Goal: Information Seeking & Learning: Learn about a topic

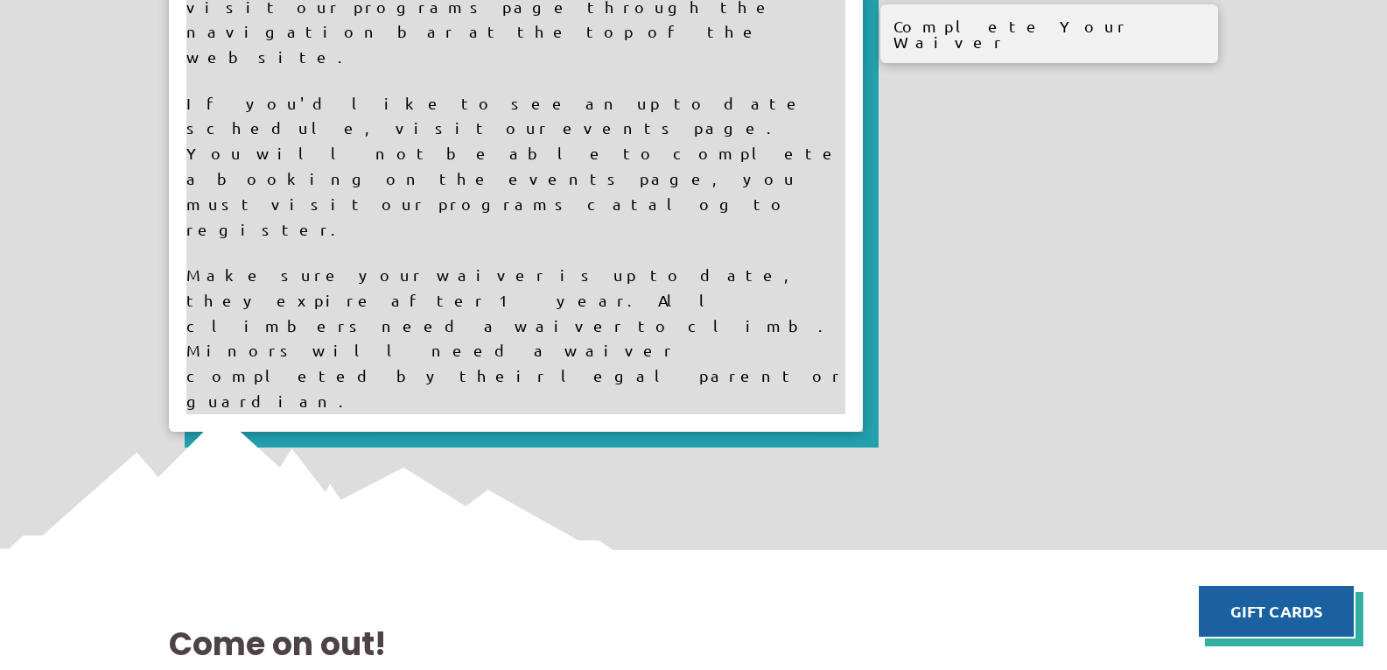
scroll to position [1838, 0]
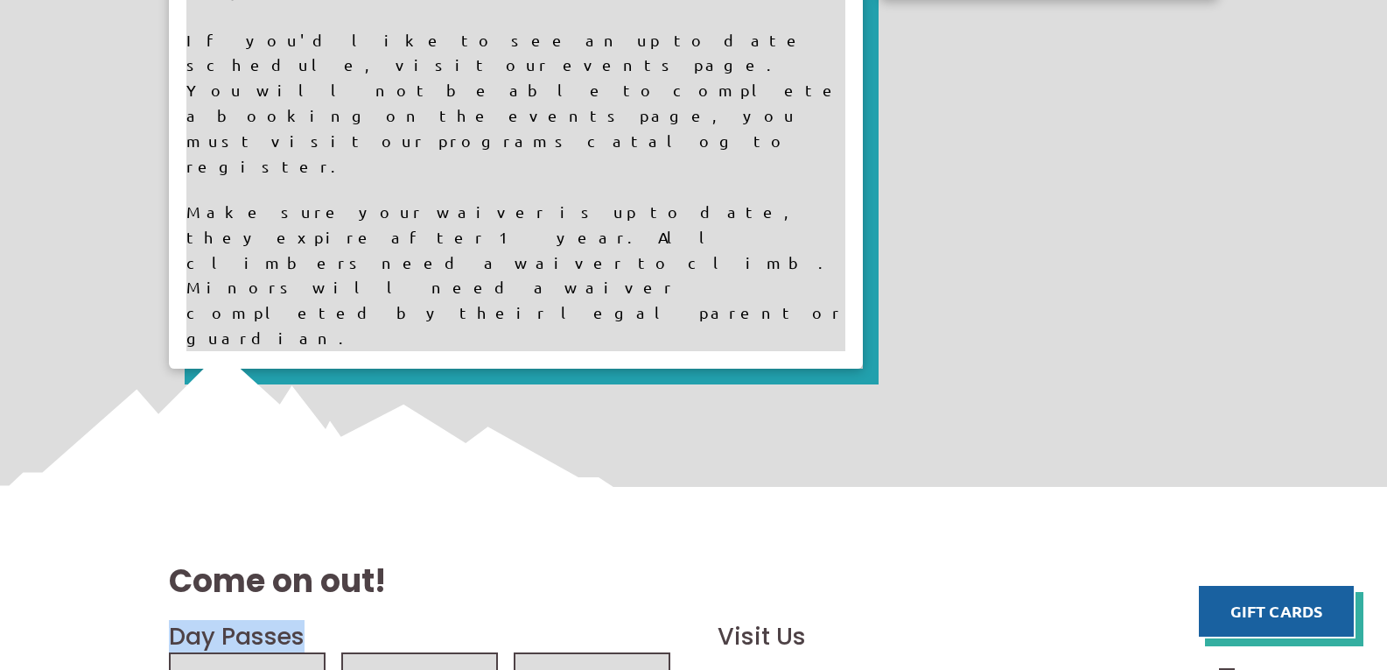
drag, startPoint x: 171, startPoint y: 210, endPoint x: 340, endPoint y: 214, distance: 169.9
click at [321, 620] on h2 "Day Passes" at bounding box center [420, 636] width 502 height 33
click at [346, 620] on h2 "Day Passes" at bounding box center [420, 636] width 502 height 33
drag, startPoint x: 240, startPoint y: 260, endPoint x: 271, endPoint y: 258, distance: 31.6
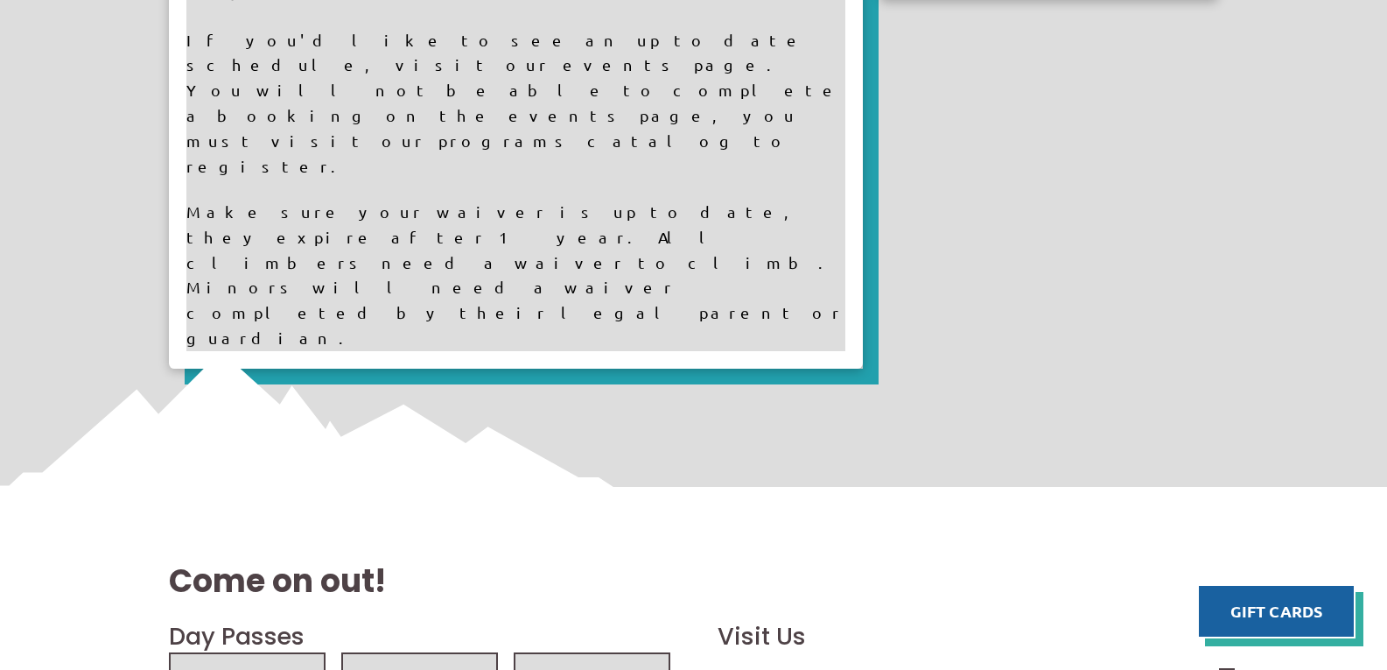
drag, startPoint x: 234, startPoint y: 443, endPoint x: 281, endPoint y: 447, distance: 47.5
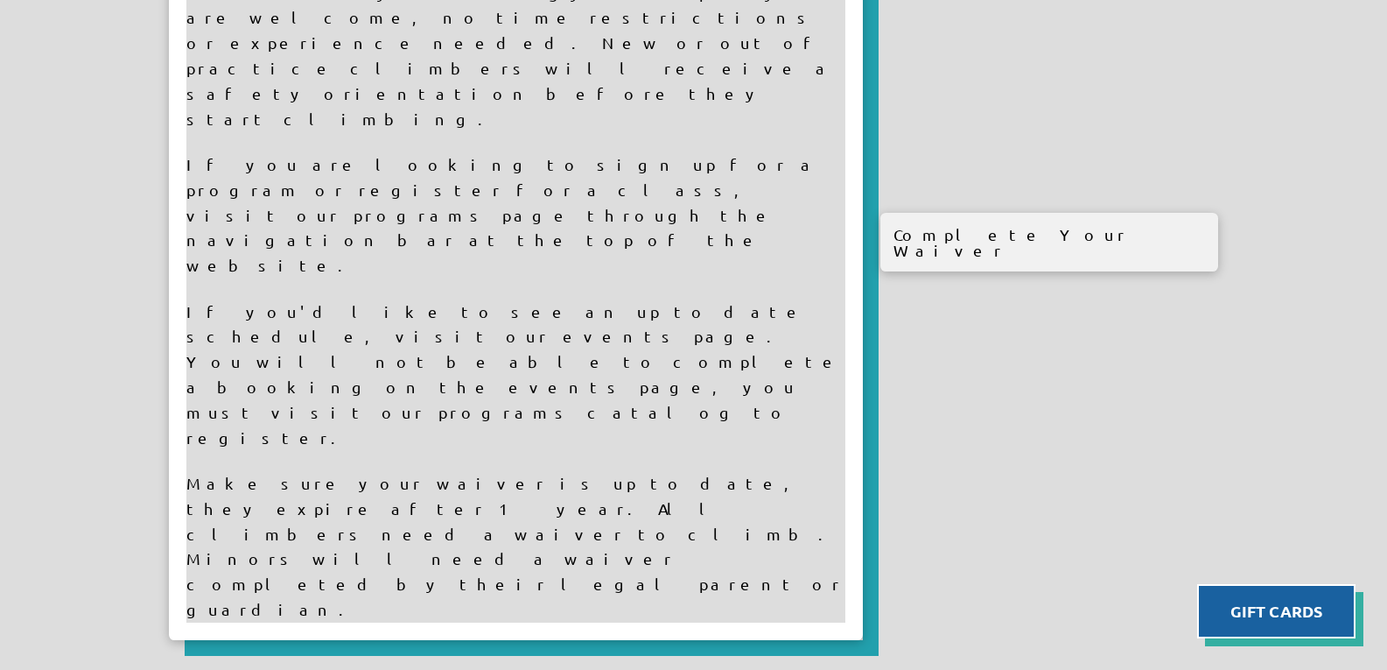
scroll to position [1663, 0]
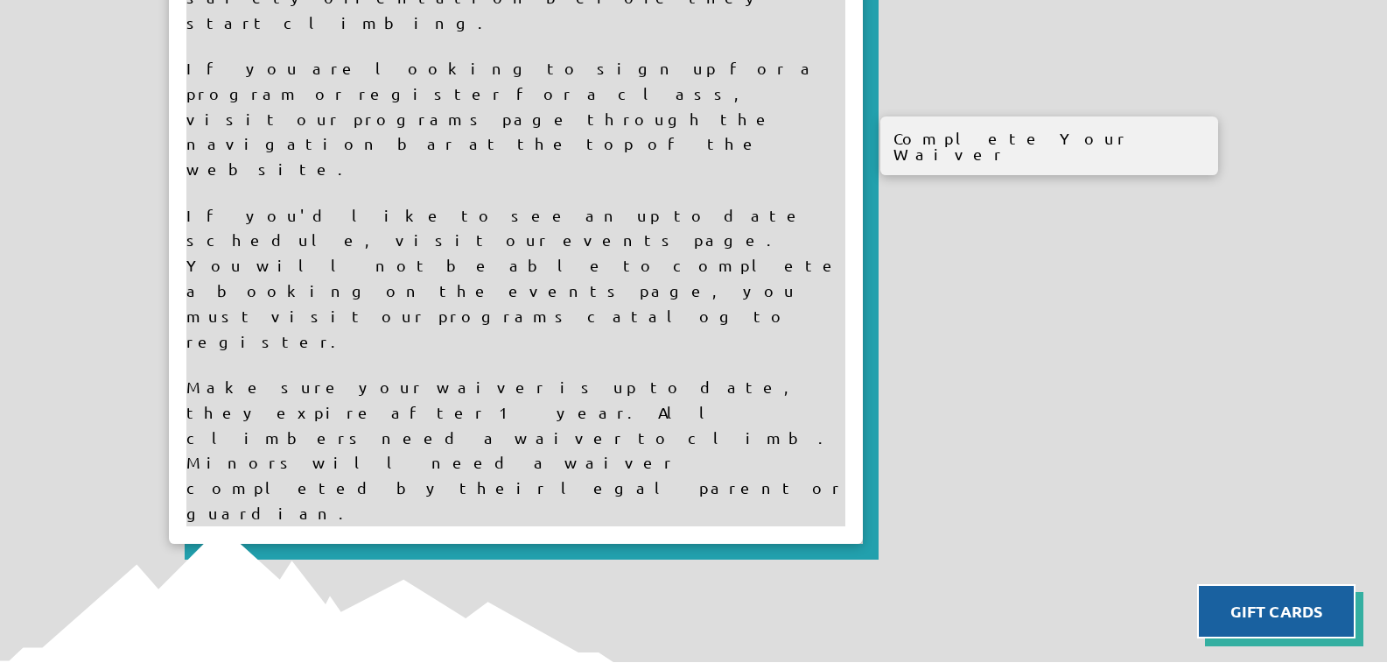
drag, startPoint x: 154, startPoint y: 380, endPoint x: 133, endPoint y: 480, distance: 102.0
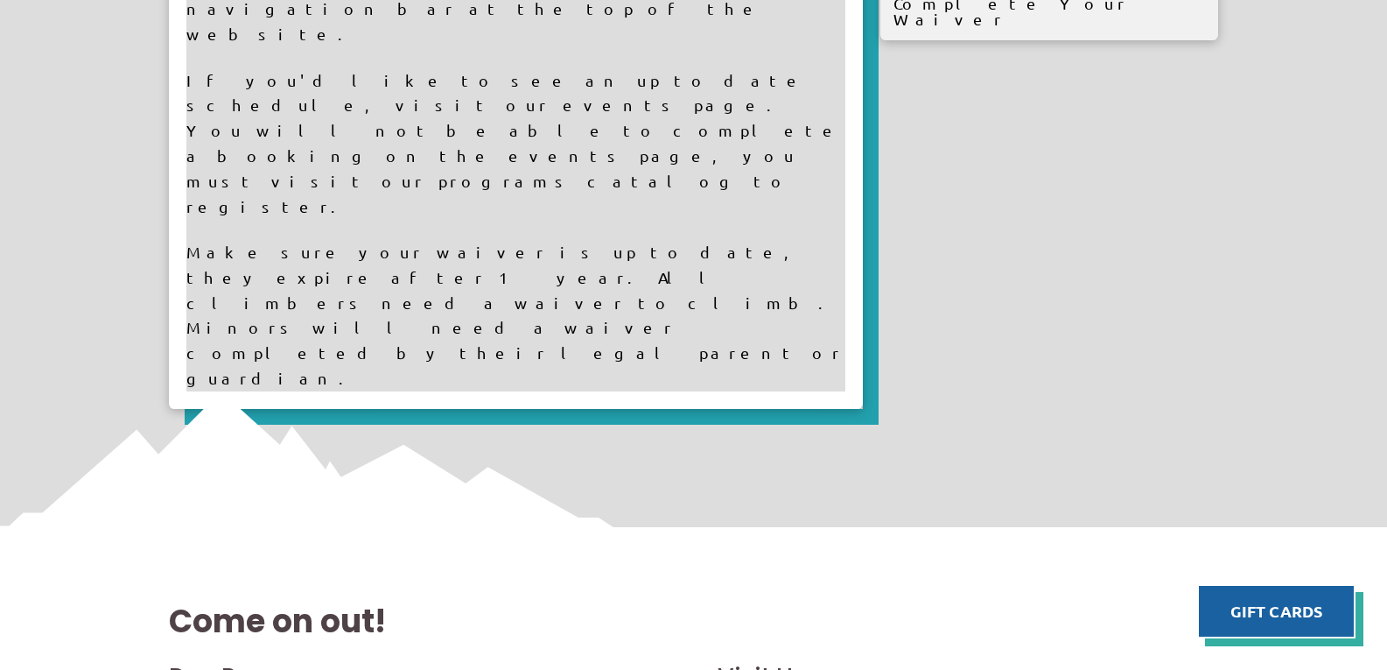
scroll to position [1838, 0]
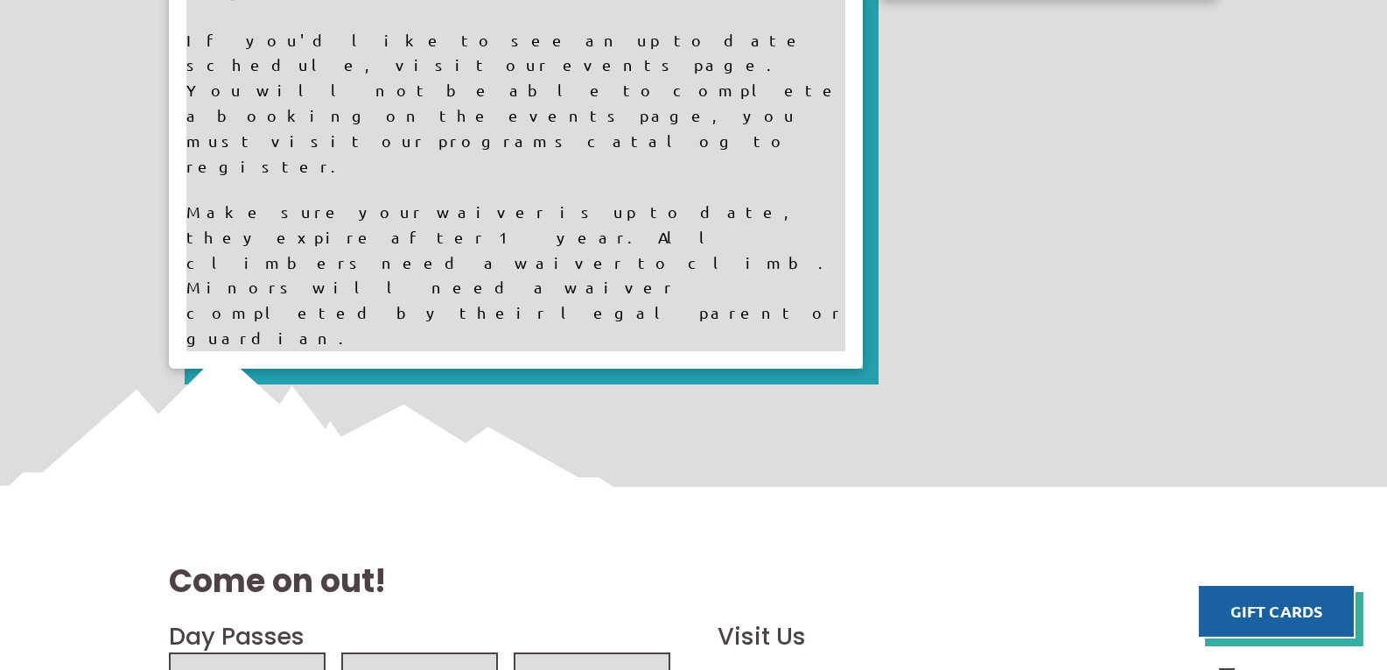
drag, startPoint x: 232, startPoint y: 261, endPoint x: 261, endPoint y: 261, distance: 28.9
click at [396, 559] on h1 "Come on out!" at bounding box center [694, 581] width 1050 height 44
drag, startPoint x: 222, startPoint y: 257, endPoint x: 280, endPoint y: 313, distance: 80.5
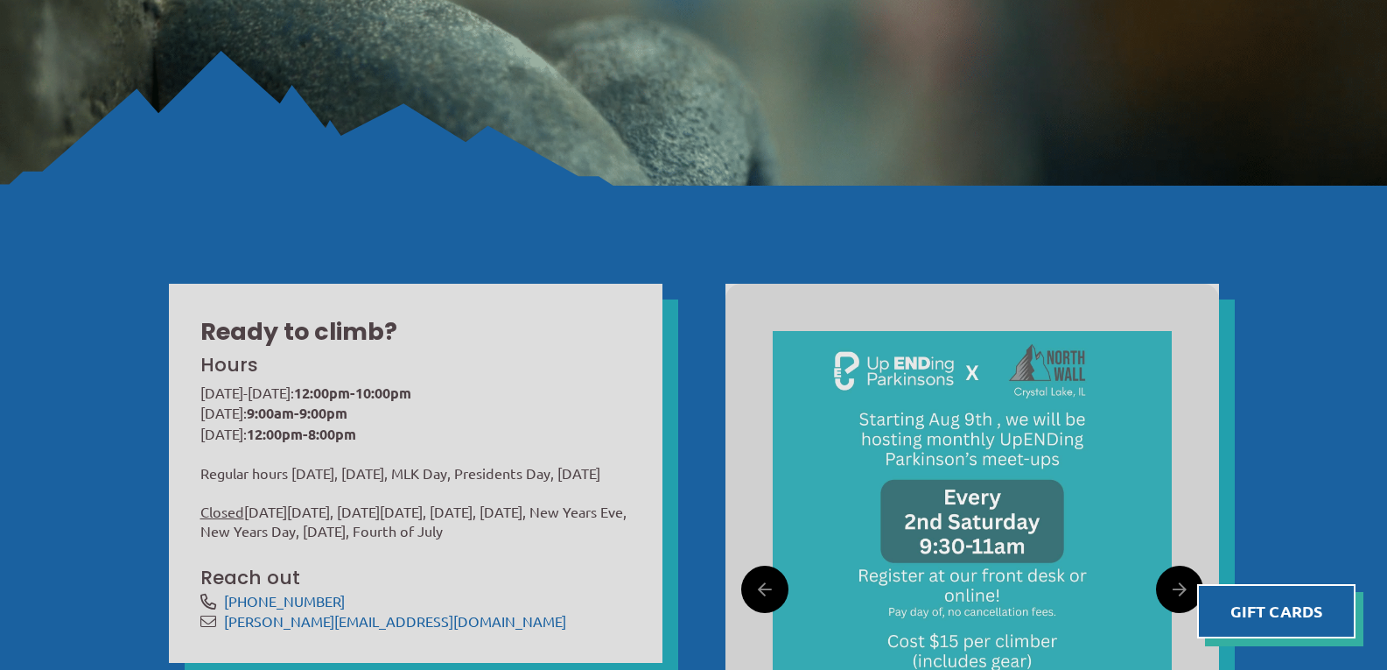
scroll to position [0, 0]
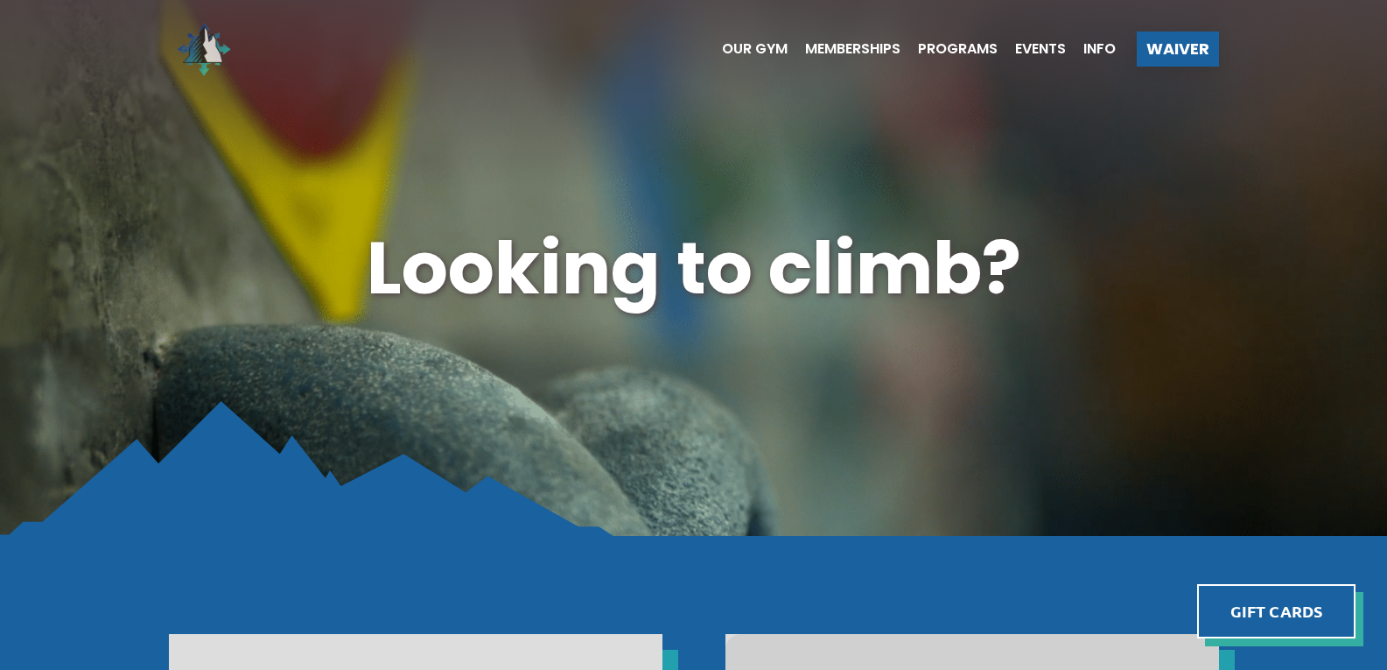
click at [208, 45] on img at bounding box center [204, 49] width 70 height 70
click at [200, 55] on img at bounding box center [204, 49] width 70 height 70
click at [943, 49] on span "Programs" at bounding box center [958, 49] width 80 height 14
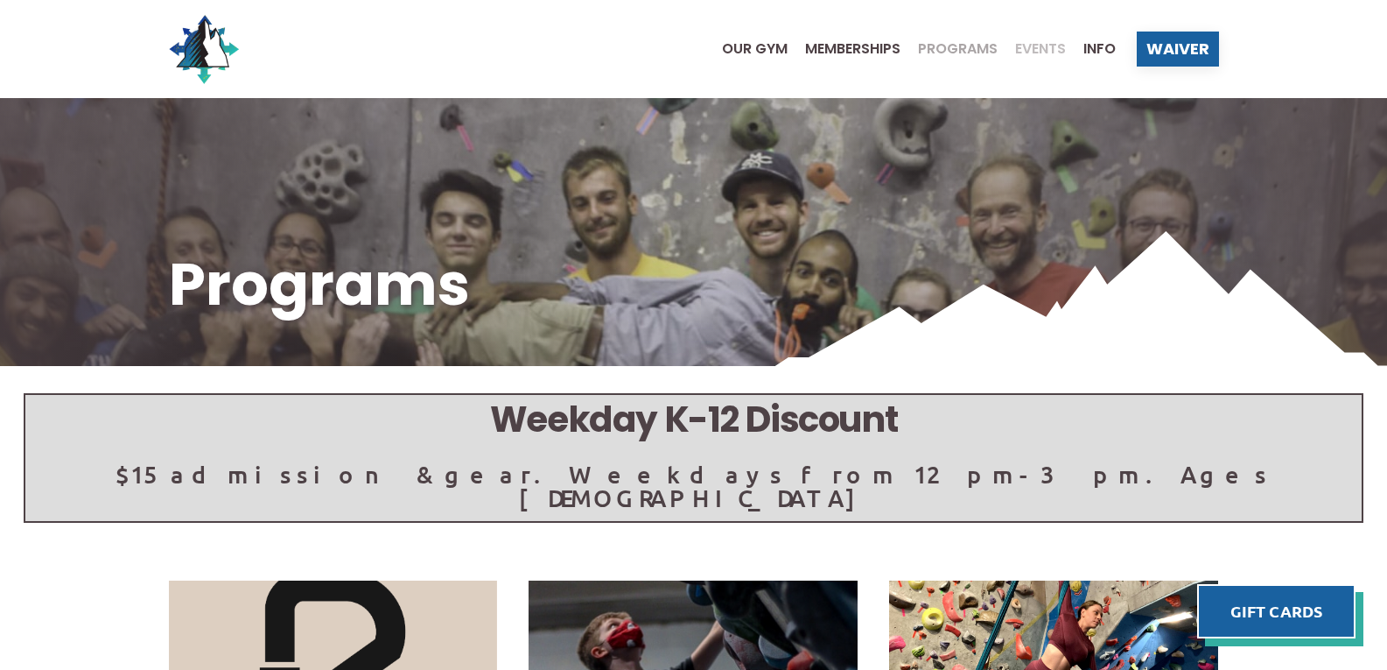
click at [1035, 50] on span "Events" at bounding box center [1040, 49] width 51 height 14
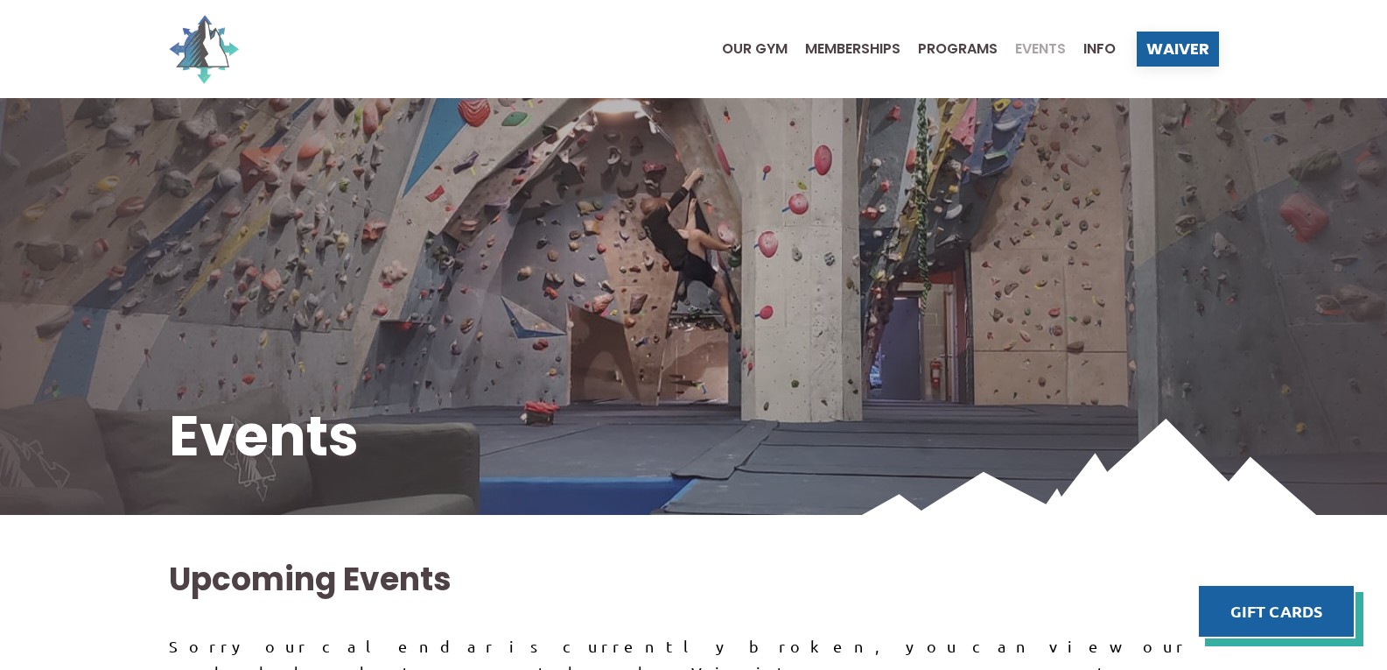
click at [207, 46] on img at bounding box center [204, 49] width 70 height 70
